Goal: Information Seeking & Learning: Learn about a topic

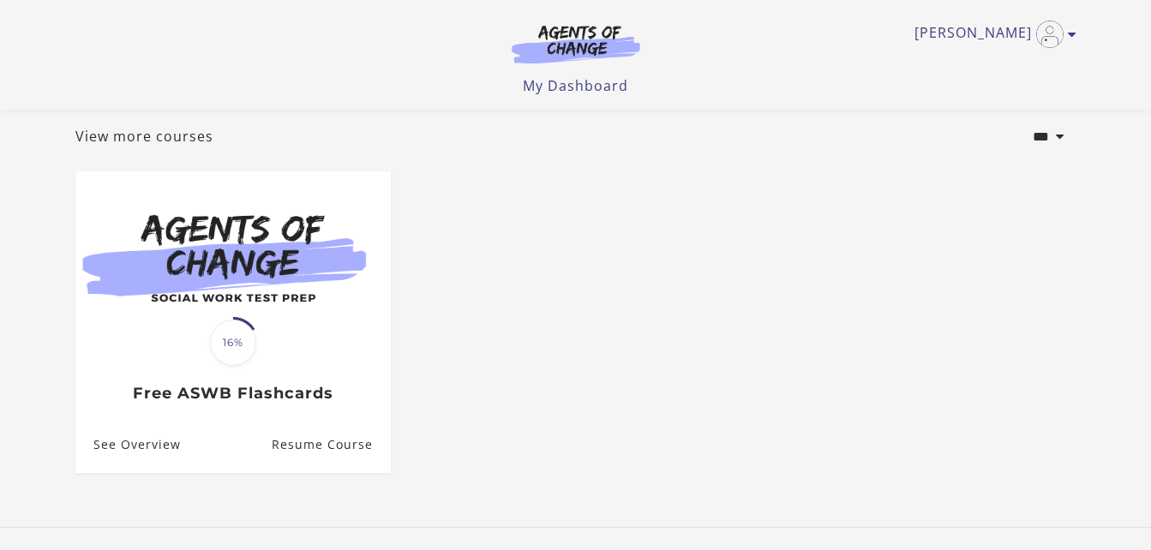
scroll to position [171, 0]
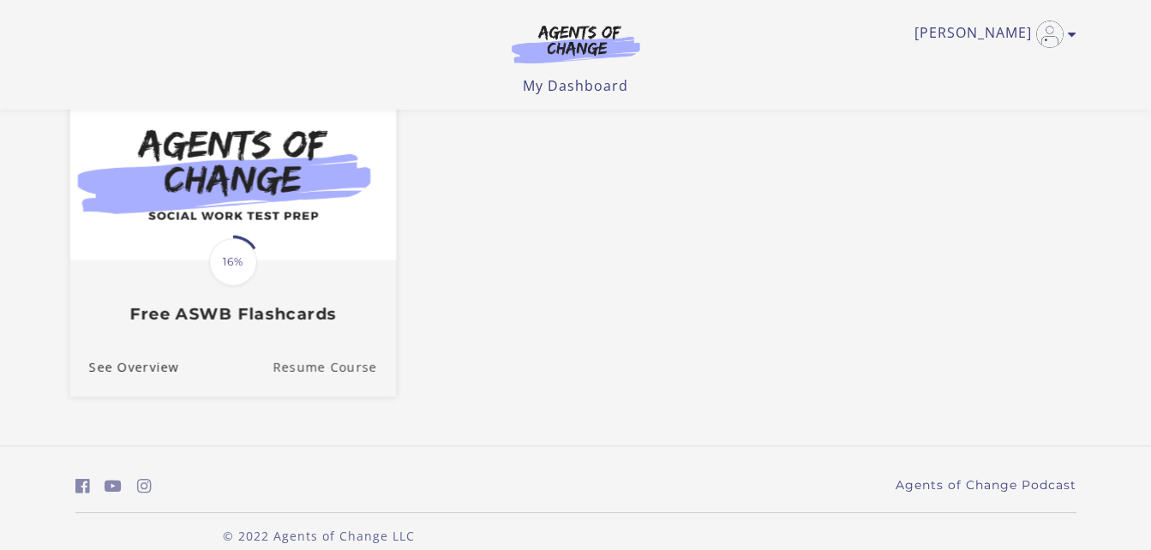
click at [319, 379] on link "Resume Course" at bounding box center [334, 366] width 123 height 57
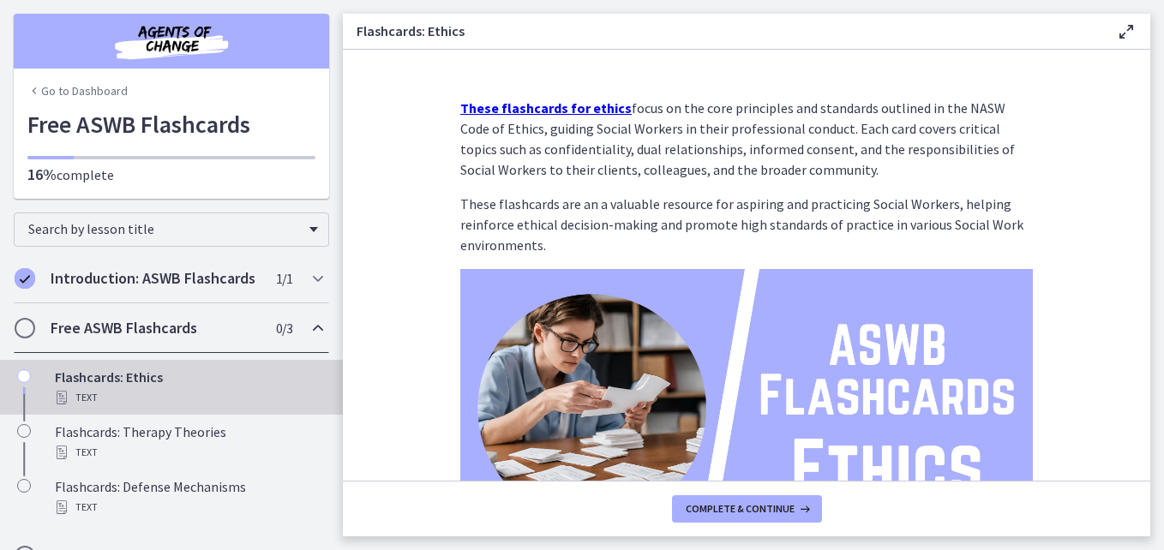
click at [171, 403] on div "Flashcards: Ethics Text" at bounding box center [188, 387] width 267 height 41
click at [520, 108] on strong "These flashcards for ethics" at bounding box center [545, 107] width 171 height 17
